Goal: Information Seeking & Learning: Understand process/instructions

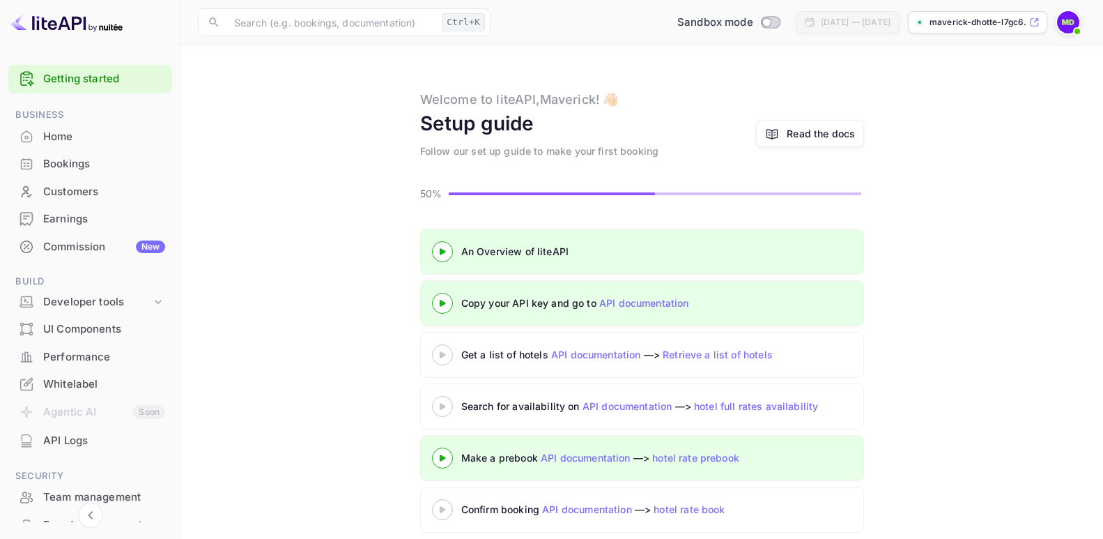
click at [808, 132] on div "Read the docs" at bounding box center [821, 133] width 68 height 15
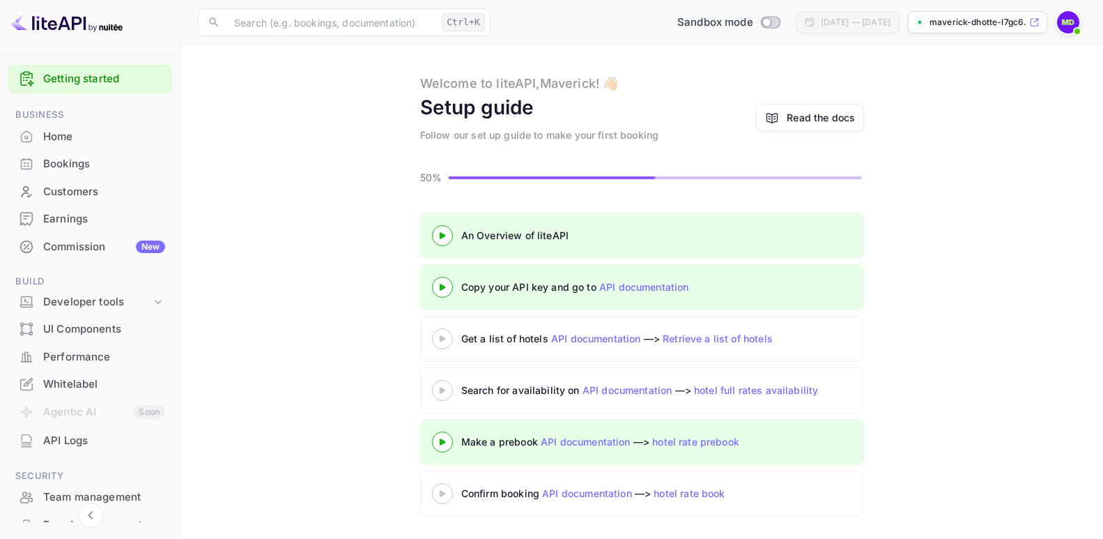
click at [376, 348] on div "An Overview of liteAPI Copy your API key and go to API documentation Get a list…" at bounding box center [642, 367] width 888 height 309
click at [806, 118] on div "Read the docs" at bounding box center [821, 117] width 68 height 15
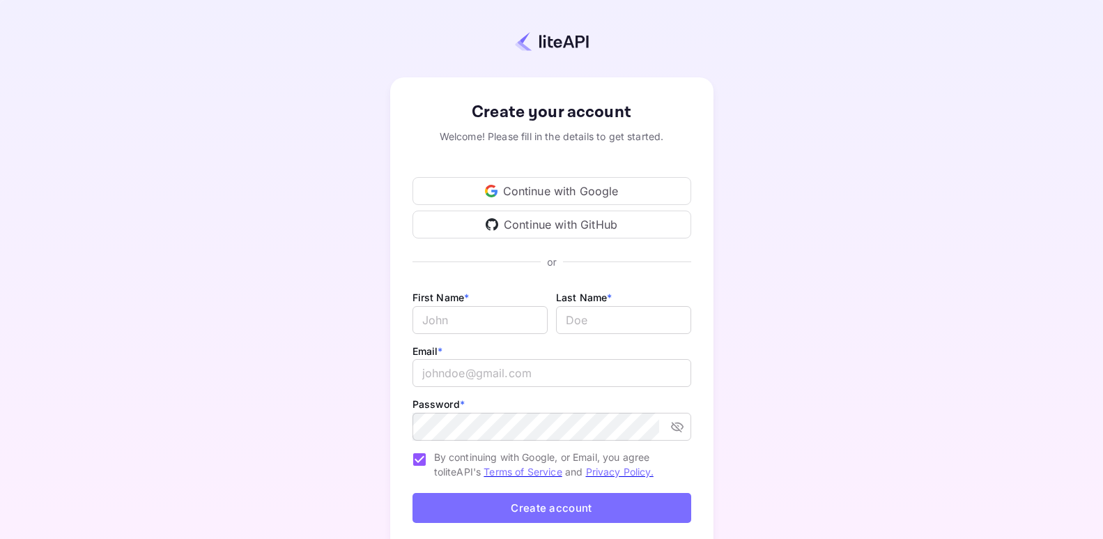
click at [522, 195] on div "Continue with Google" at bounding box center [551, 191] width 279 height 28
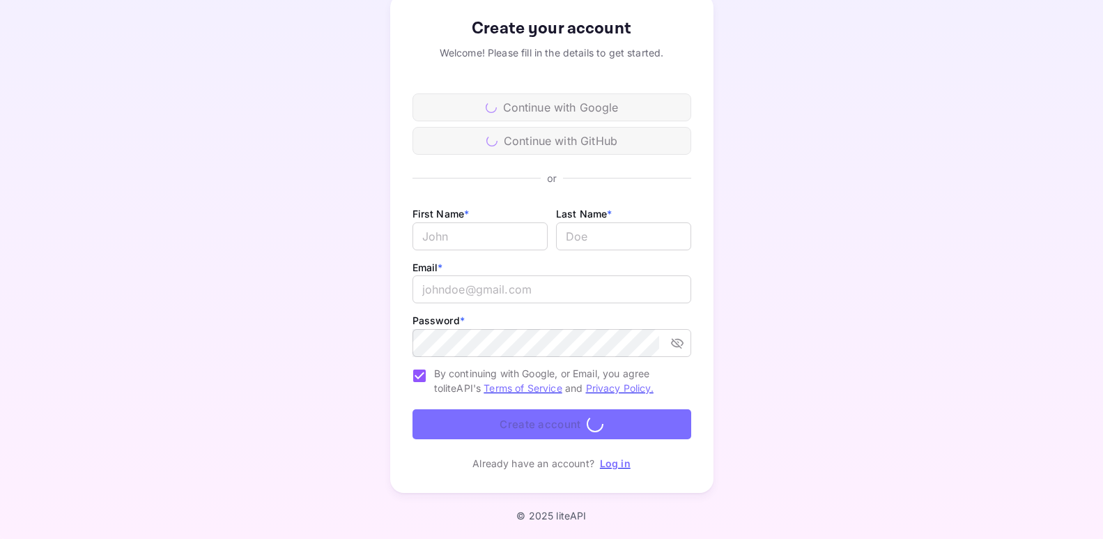
click at [181, 138] on div "Create your account Welcome! Please fill in the details to get started. Continu…" at bounding box center [551, 243] width 980 height 532
